Goal: Information Seeking & Learning: Learn about a topic

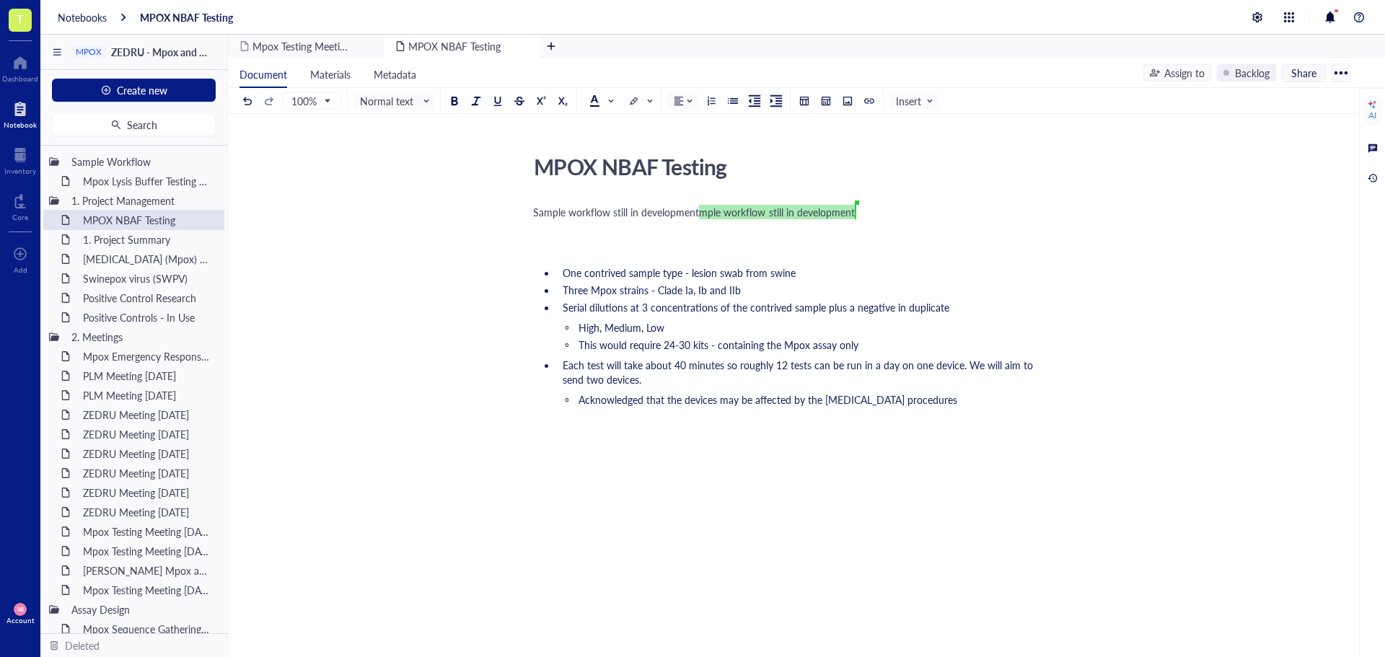
click at [759, 202] on div "Sample workflow still in development Maria Baron ﻿mple workflow still in develo…" at bounding box center [790, 474] width 514 height 545
drag, startPoint x: 702, startPoint y: 215, endPoint x: 872, endPoint y: 217, distance: 169.5
click at [872, 217] on div "Sample workflow still in development Maria Baron ﻿mple workflow still in develo…" at bounding box center [790, 219] width 514 height 29
click at [822, 220] on div "Sample workflow still in development Maria Baron ﻿mple workflow still in develo…" at bounding box center [790, 219] width 514 height 29
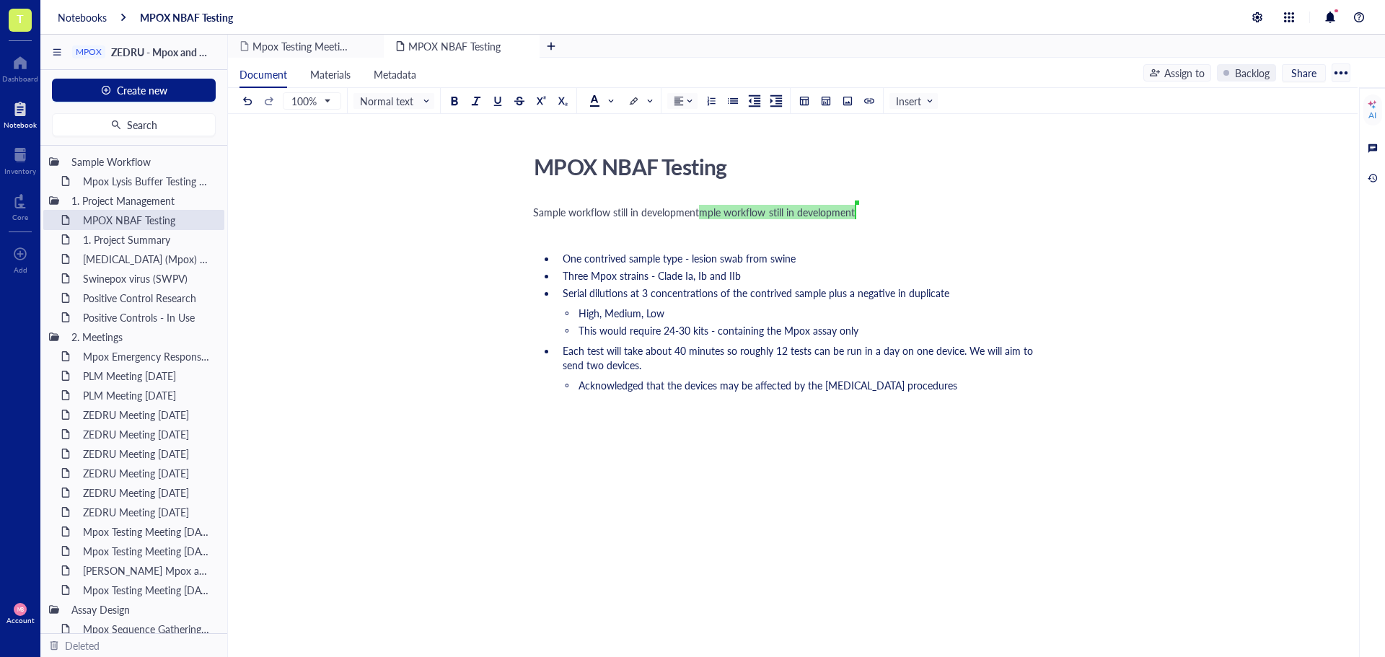
drag, startPoint x: 742, startPoint y: 223, endPoint x: 515, endPoint y: 231, distance: 227.3
click at [515, 231] on div "MPOX NBAF Testing MPOX NBAF Testing Sample workflow still in development Maria …" at bounding box center [790, 441] width 1124 height 584
click at [652, 464] on div at bounding box center [790, 448] width 514 height 43
click at [708, 328] on span "This would require 24-30 kits - containing the Mpox assay only" at bounding box center [718, 330] width 280 height 14
drag, startPoint x: 904, startPoint y: 295, endPoint x: 955, endPoint y: 294, distance: 50.5
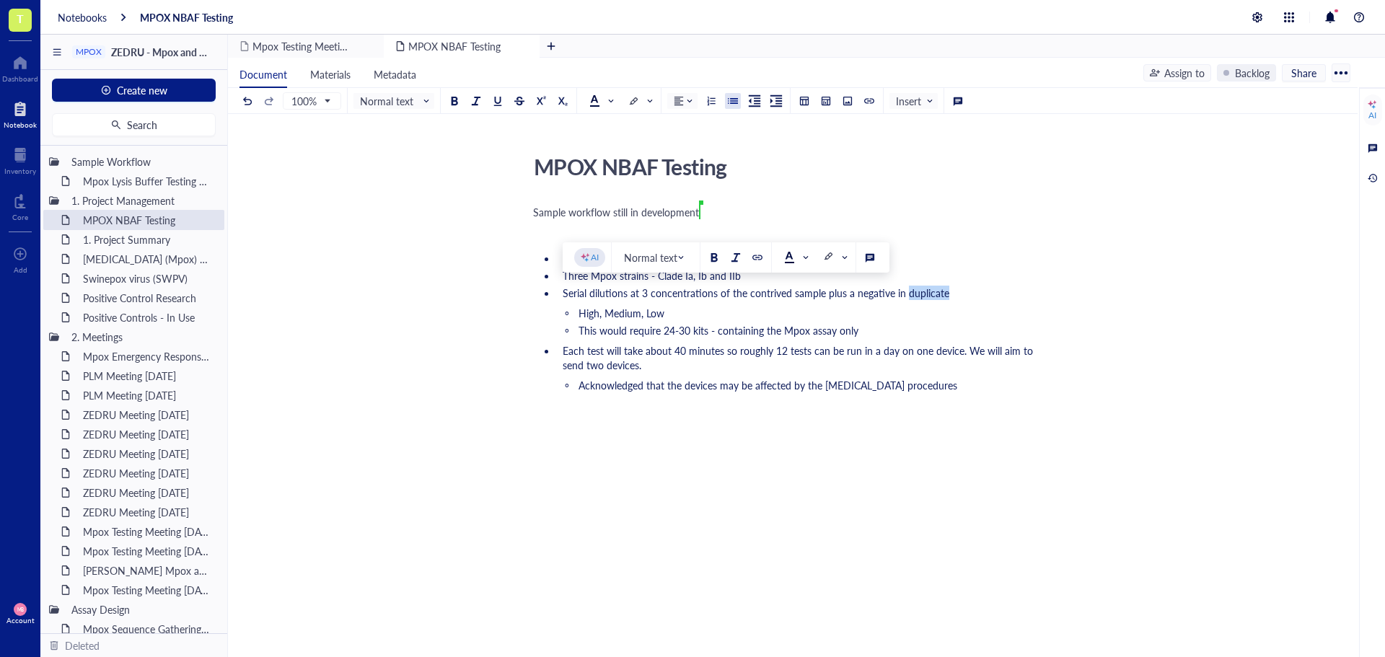
click at [955, 294] on li "Serial dilutions at 3 concentrations of the contrived sample plus a negative in…" at bounding box center [802, 293] width 490 height 14
drag, startPoint x: 589, startPoint y: 294, endPoint x: 563, endPoint y: 294, distance: 26.7
click at [563, 294] on span "Serial dilutions at 3 concentrations of the contrived sample plus a negative in…" at bounding box center [755, 293] width 384 height 14
click at [712, 312] on li "High, Medium, Low" at bounding box center [813, 313] width 467 height 14
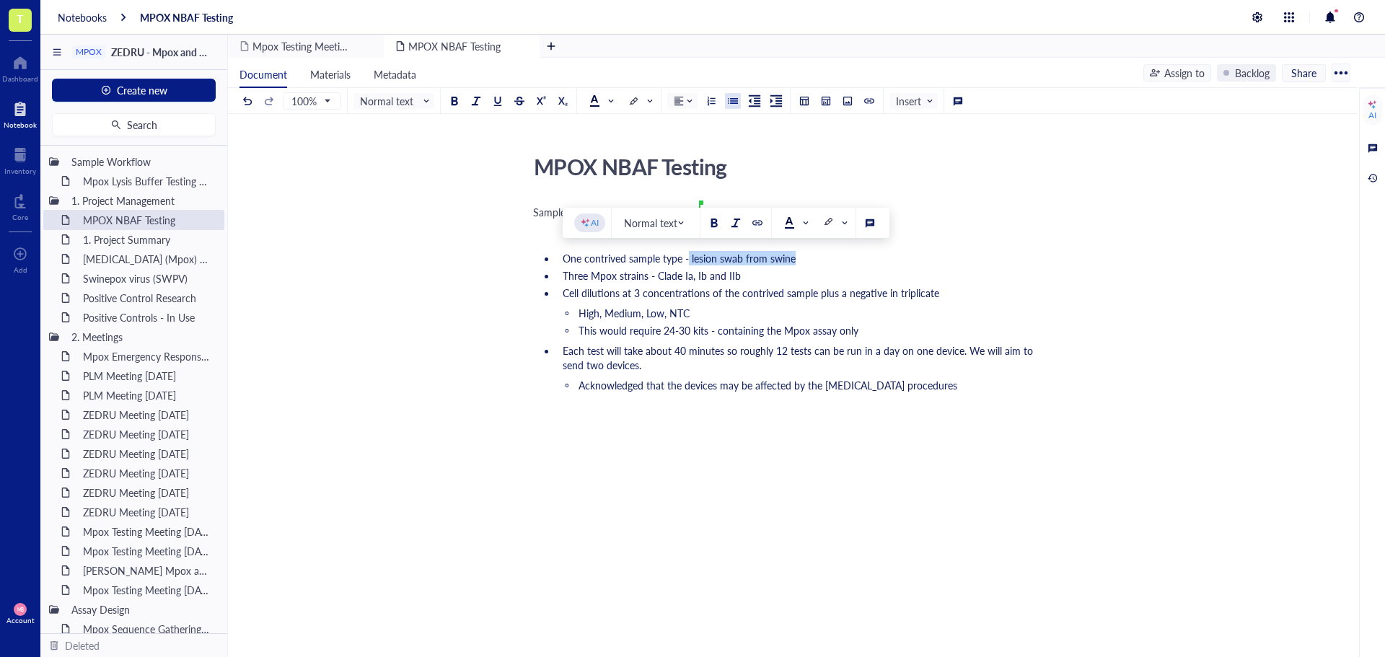
drag, startPoint x: 689, startPoint y: 256, endPoint x: 792, endPoint y: 255, distance: 102.4
click at [792, 255] on span "One contrived sample type - lesion swab from swine" at bounding box center [679, 258] width 233 height 14
click at [690, 258] on span "One contrived sample type -cell suspension on swab" at bounding box center [679, 258] width 233 height 14
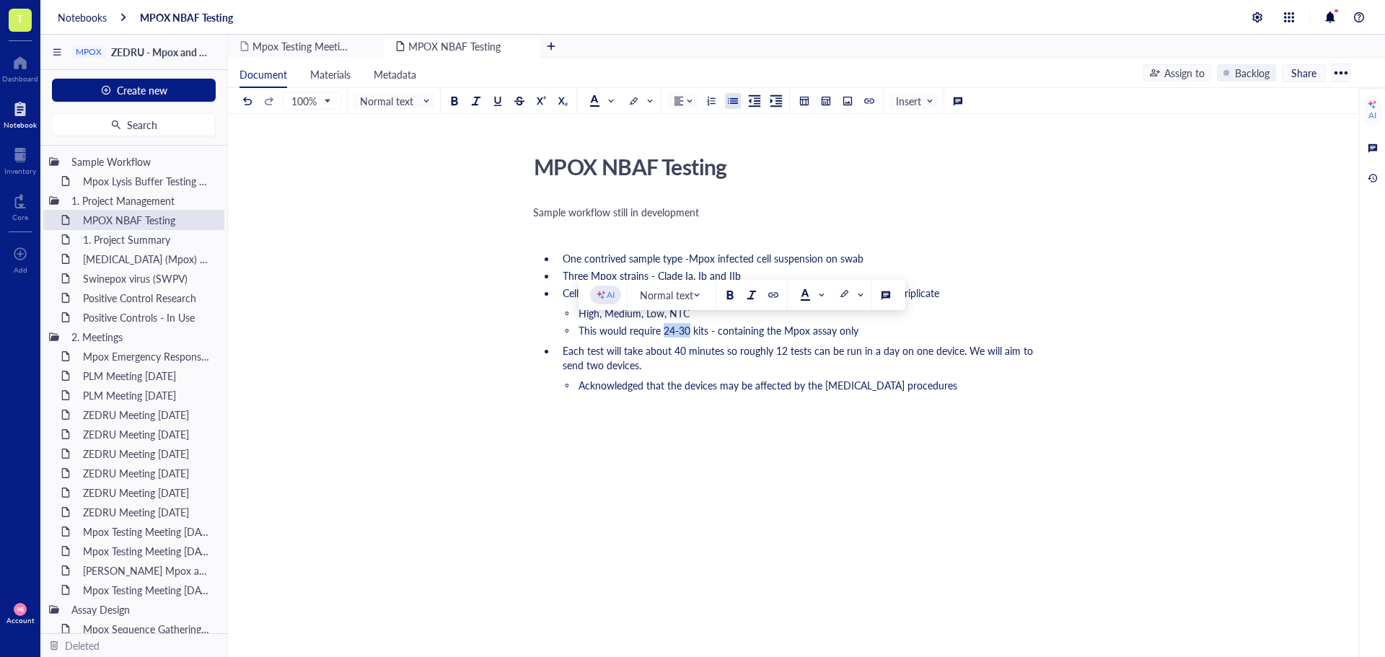
drag, startPoint x: 689, startPoint y: 329, endPoint x: 665, endPoint y: 332, distance: 24.7
click at [665, 332] on span "This would require 24-30 kits - containing the Mpox assay only" at bounding box center [718, 330] width 280 height 14
click at [733, 453] on div at bounding box center [790, 448] width 514 height 43
click at [542, 462] on span "1000" at bounding box center [544, 454] width 23 height 14
click at [562, 462] on div "10,00" at bounding box center [790, 454] width 514 height 14
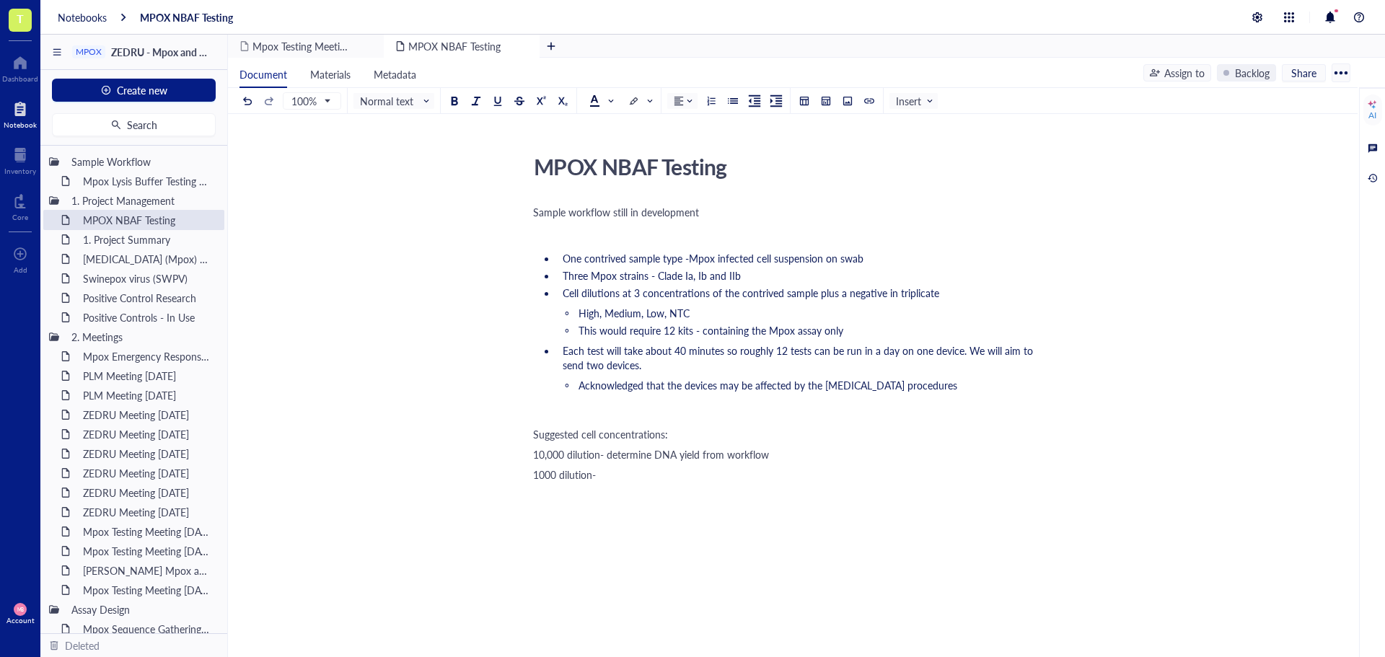
click at [796, 462] on div "10,000 dilution- determine DNA yield from workflow" at bounding box center [790, 454] width 514 height 14
click at [816, 462] on span "10,000 dilution- determine DNA yield from workflow, assume 15 ng/µL" at bounding box center [692, 454] width 319 height 14
drag, startPoint x: 820, startPoint y: 467, endPoint x: 810, endPoint y: 467, distance: 10.1
click at [810, 462] on span "10,000 dilution- determine DNA yield from workflow, assume 15 ng/µL" at bounding box center [692, 454] width 319 height 14
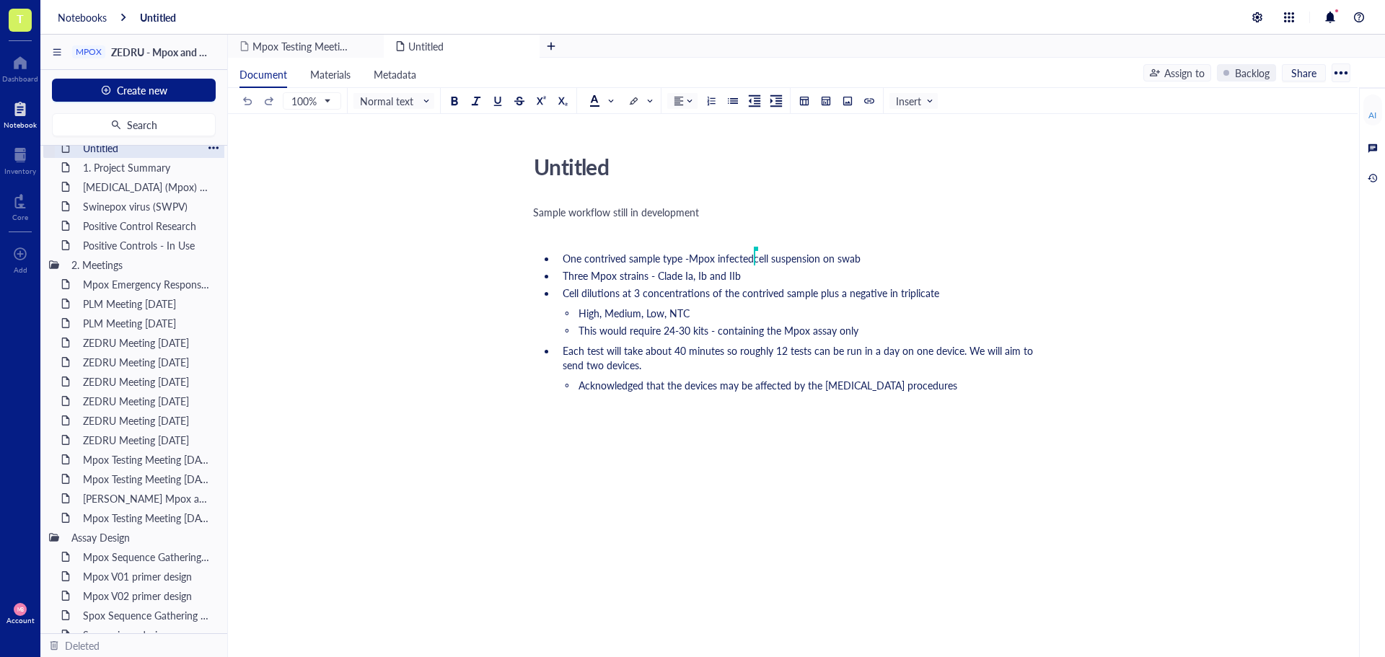
scroll to position [144, 0]
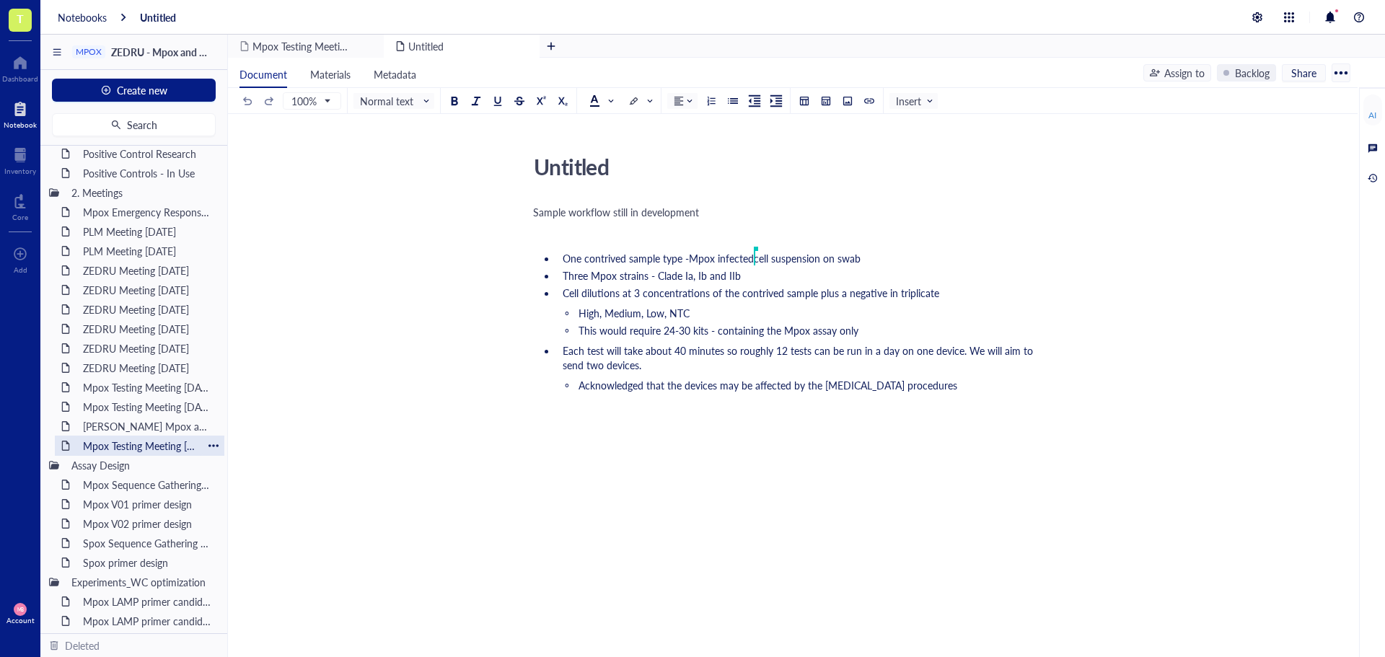
click at [117, 445] on div "Mpox Testing Meeting 2024-12-20" at bounding box center [139, 446] width 126 height 20
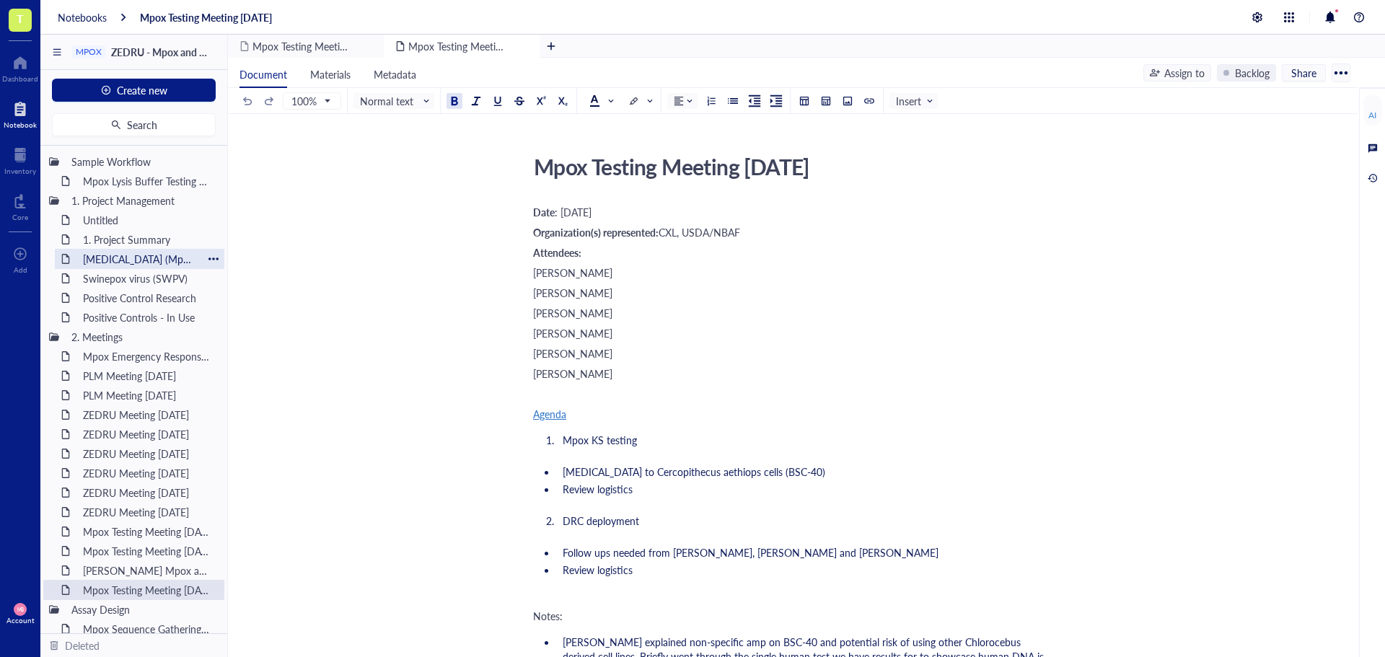
click at [142, 263] on div "Monkeypox (Mpox) virus (MPXV)" at bounding box center [139, 259] width 126 height 20
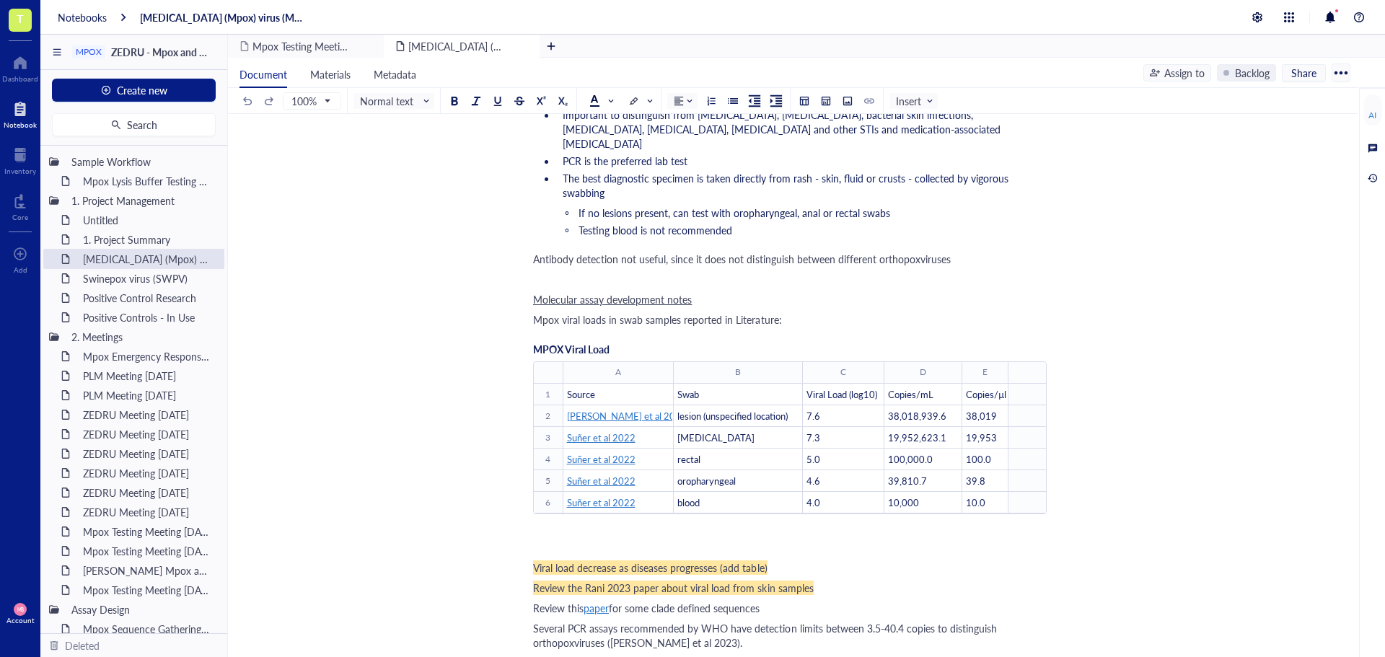
scroll to position [2669, 0]
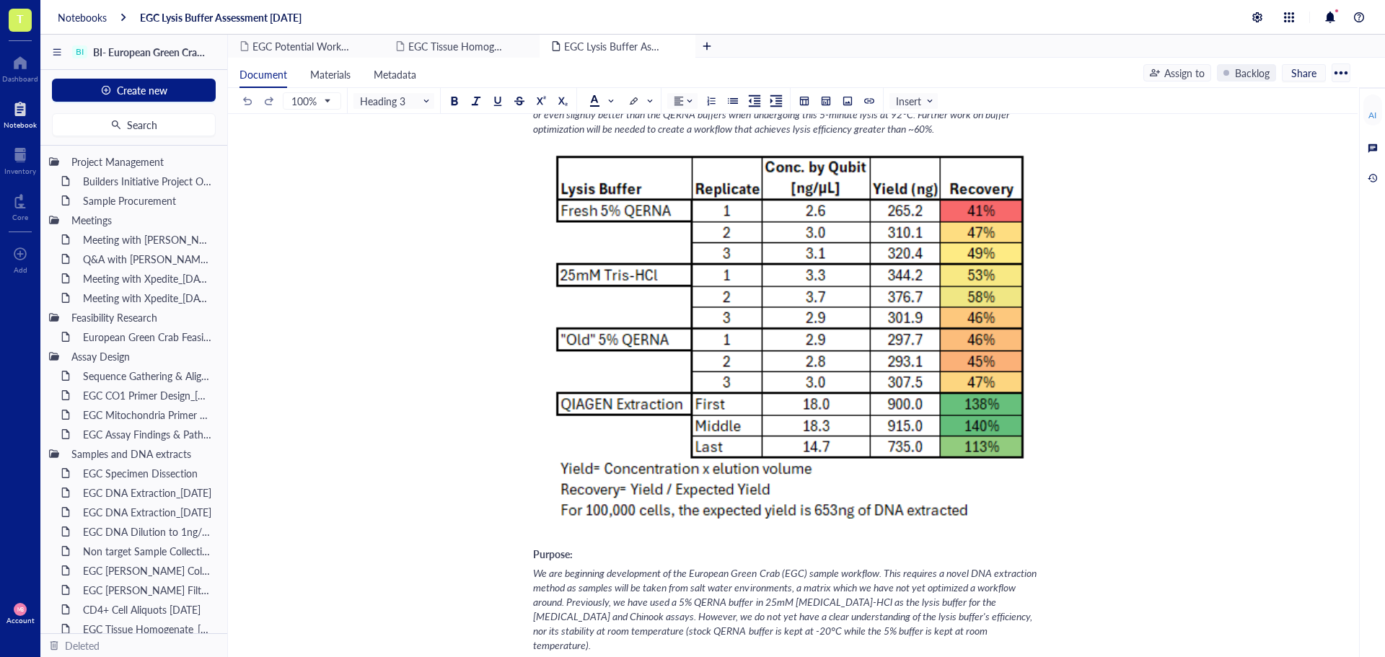
scroll to position [433, 0]
